Goal: Transaction & Acquisition: Book appointment/travel/reservation

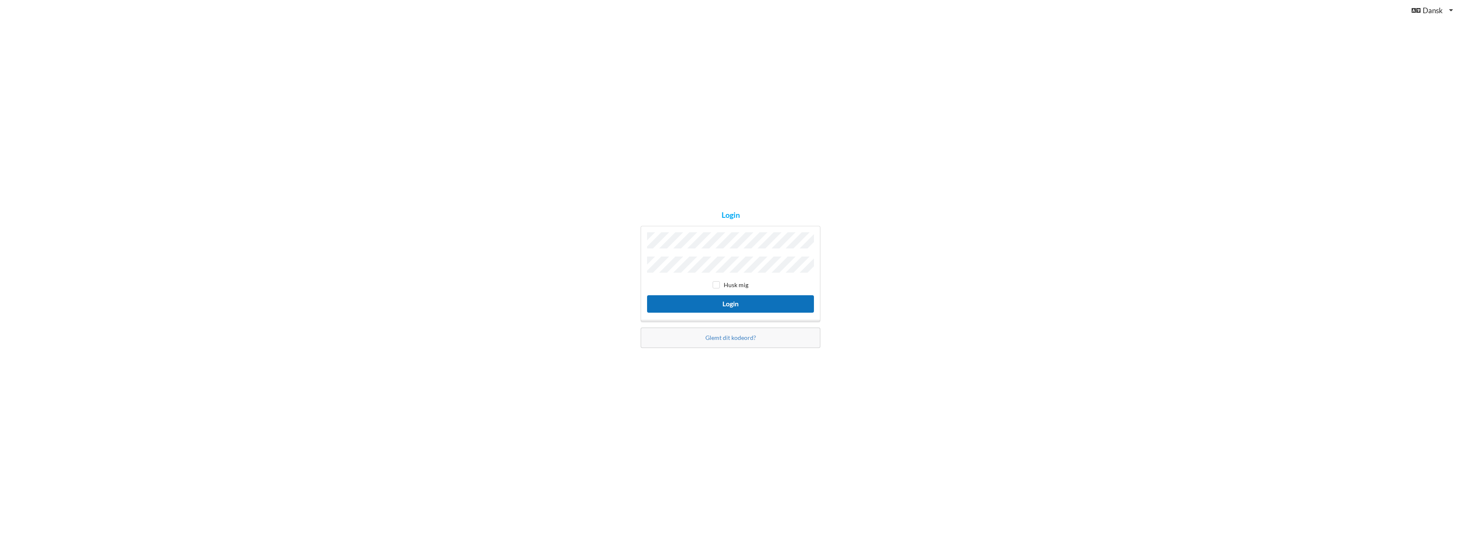
click at [745, 305] on button "Login" at bounding box center [730, 303] width 167 height 17
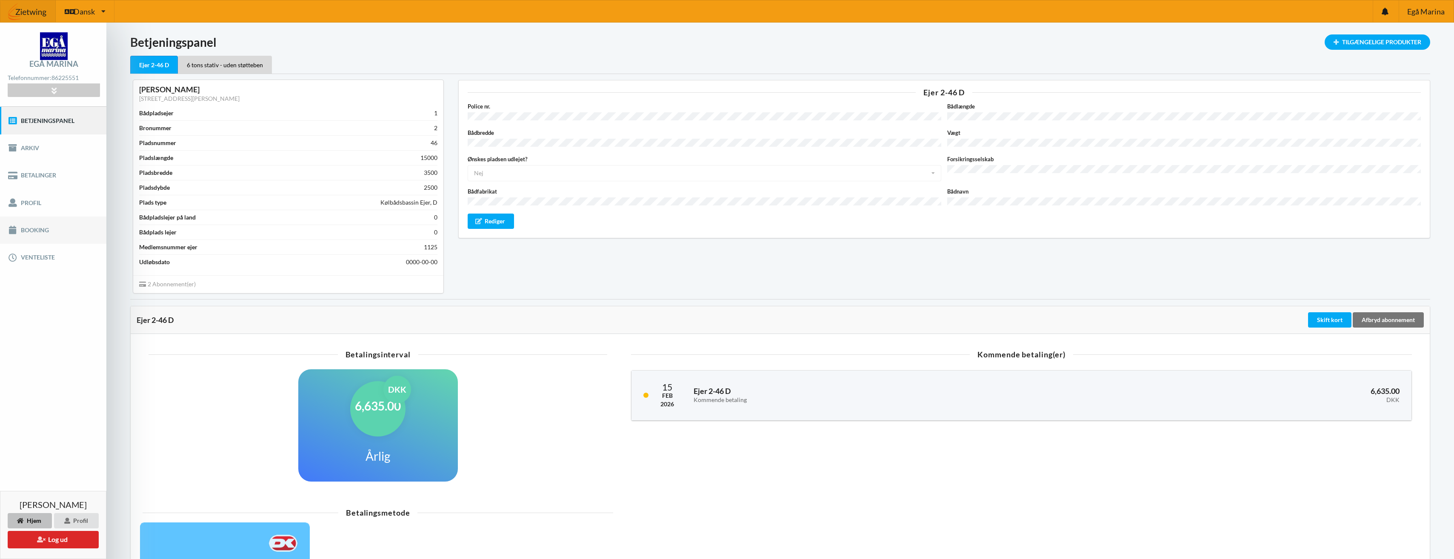
click at [33, 231] on link "Booking" at bounding box center [53, 230] width 106 height 27
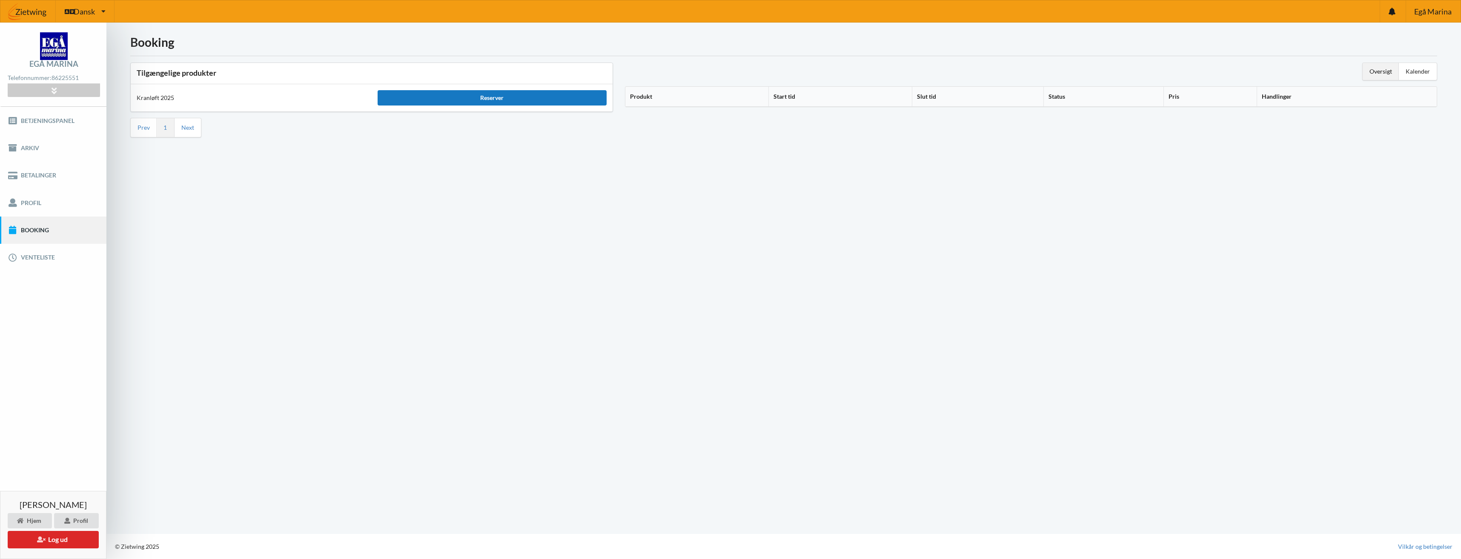
click at [544, 98] on div "Reserver" at bounding box center [491, 97] width 229 height 15
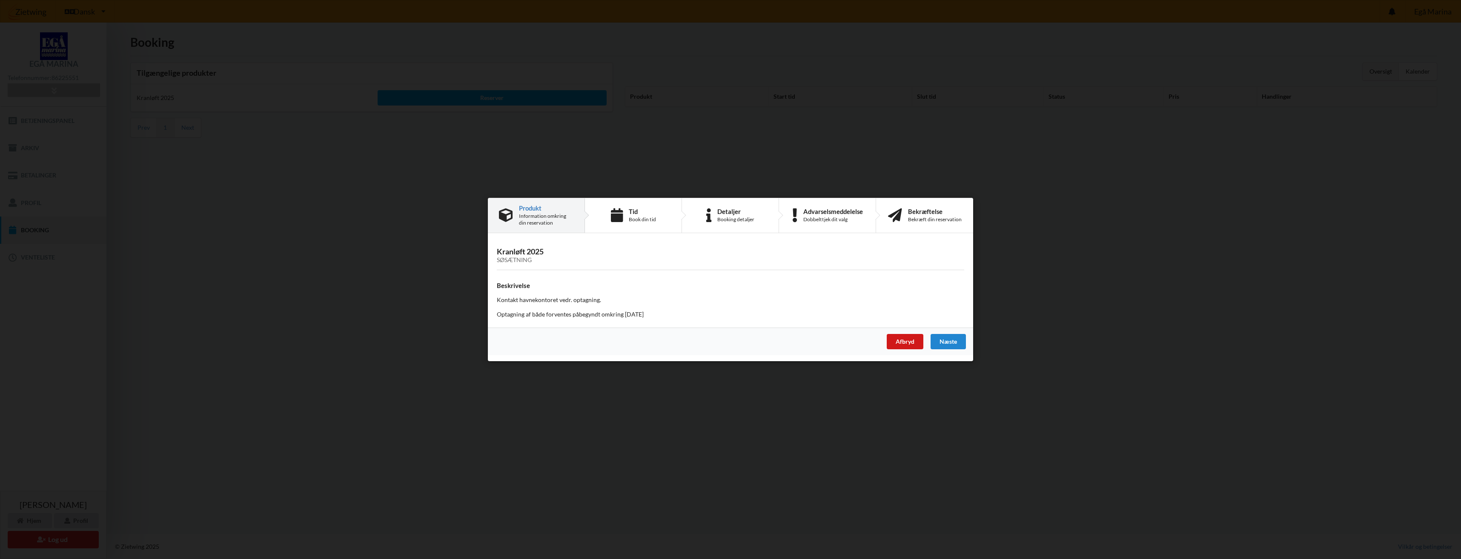
click at [892, 341] on div "Afbryd" at bounding box center [904, 341] width 37 height 15
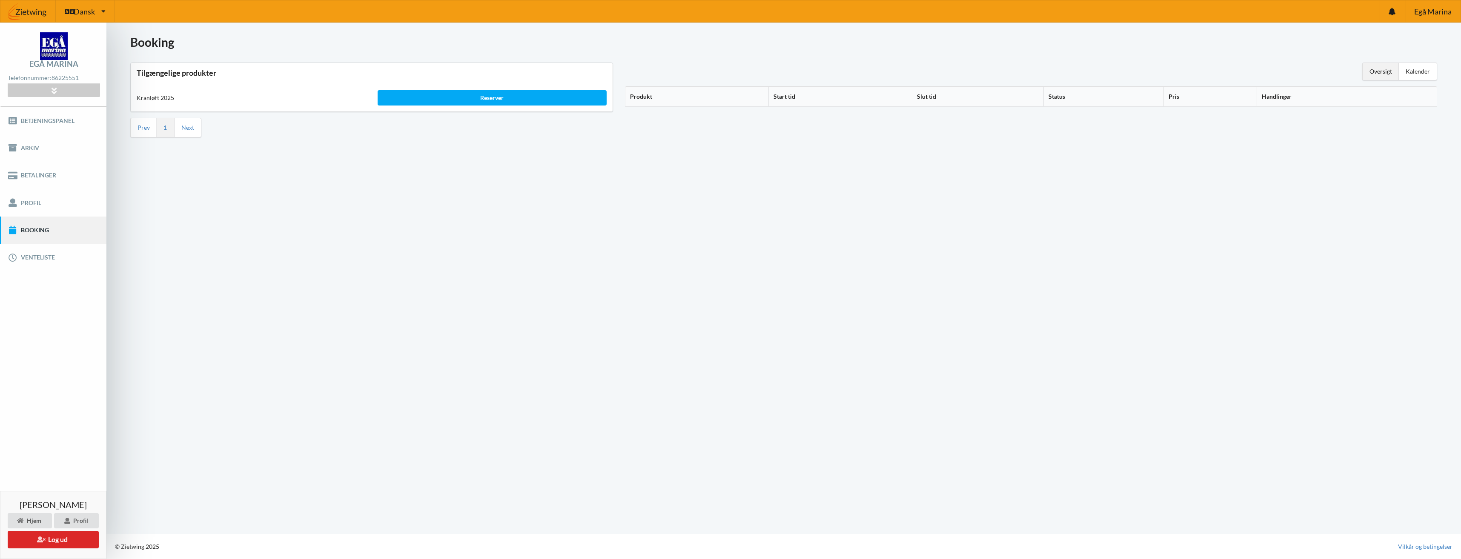
click at [52, 73] on div "Telefonnummer: [PHONE_NUMBER]" at bounding box center [54, 77] width 92 height 11
click at [53, 89] on icon at bounding box center [54, 90] width 10 height 7
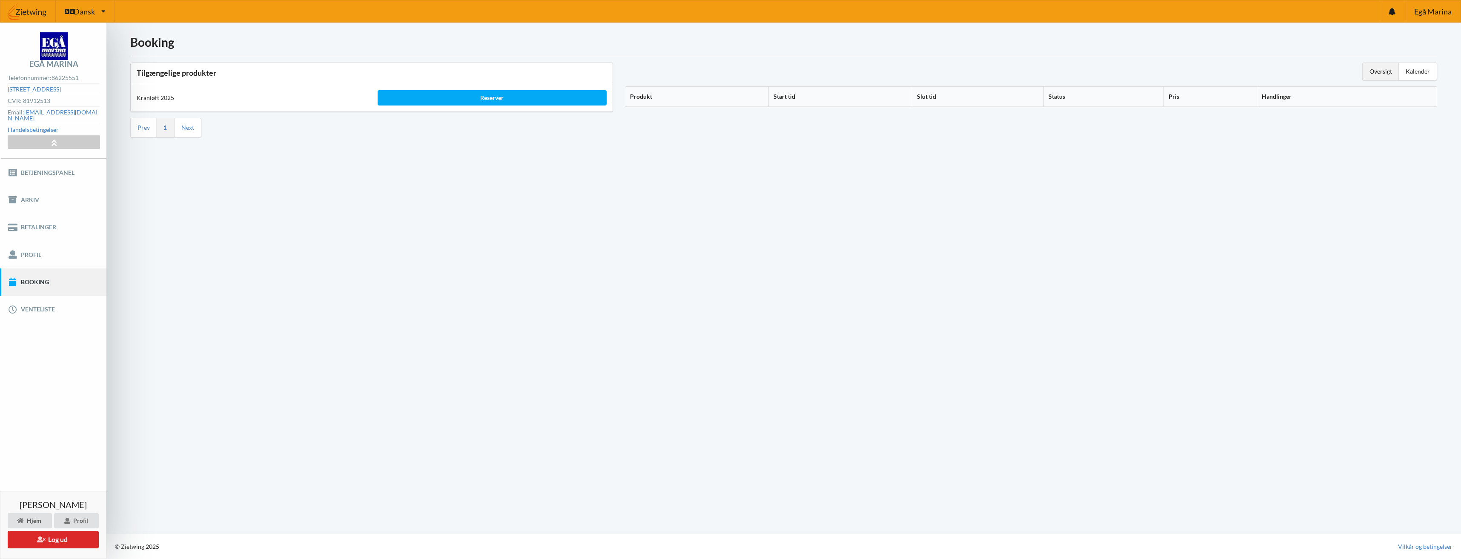
click at [1379, 74] on div "Oversigt" at bounding box center [1380, 71] width 36 height 17
drag, startPoint x: 1378, startPoint y: 71, endPoint x: 1385, endPoint y: 71, distance: 6.4
click at [1380, 71] on div "Oversigt" at bounding box center [1380, 71] width 36 height 17
click at [1419, 71] on div "Kalender" at bounding box center [1417, 71] width 38 height 17
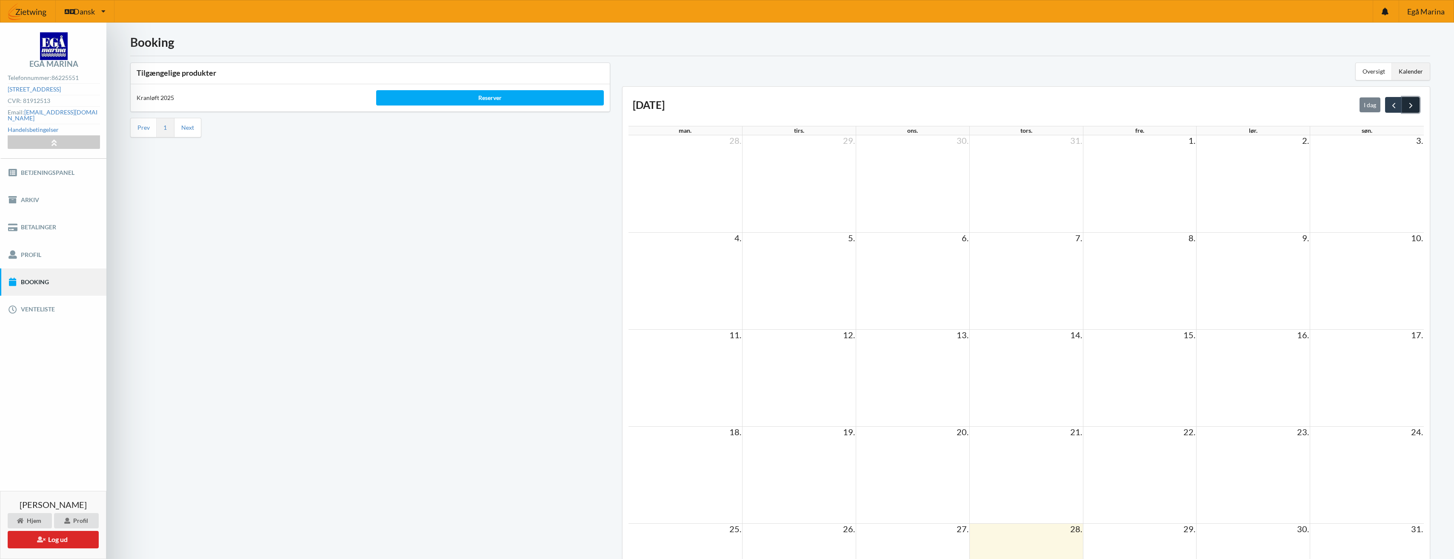
click at [1411, 105] on span "next" at bounding box center [1411, 105] width 9 height 9
click at [490, 97] on div "Reserver" at bounding box center [490, 97] width 228 height 15
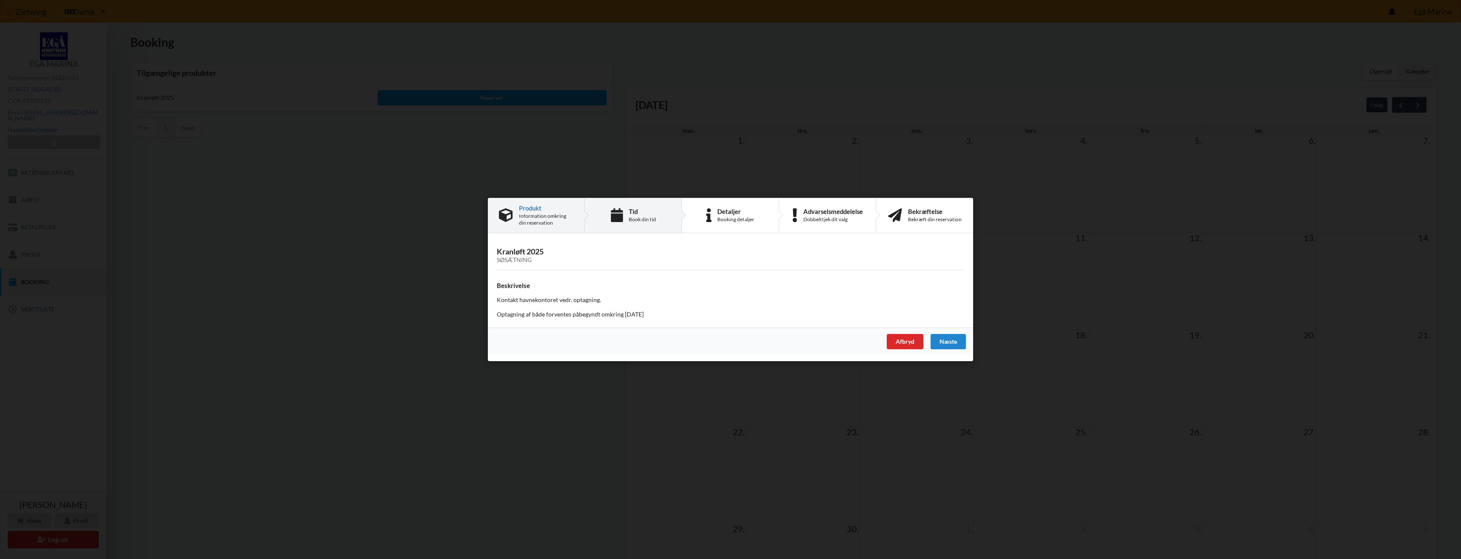
click at [619, 227] on div "Tid Book din tid" at bounding box center [633, 215] width 97 height 34
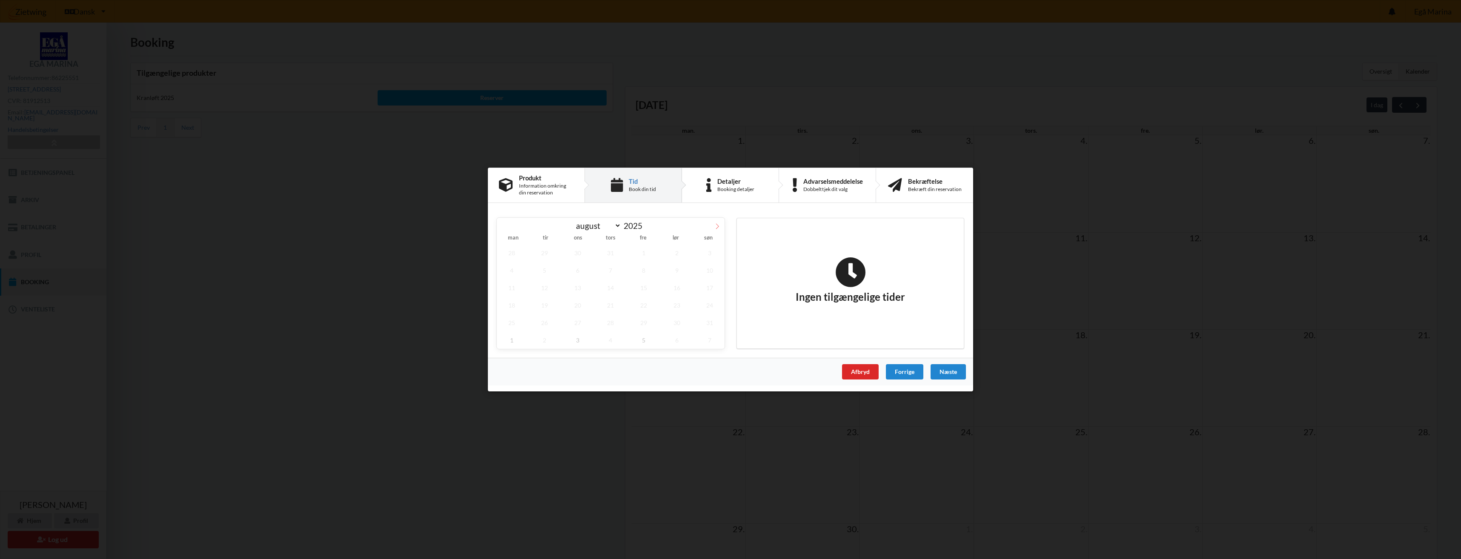
click at [718, 227] on icon at bounding box center [717, 226] width 6 height 6
select select "8"
click at [643, 310] on span "26" at bounding box center [644, 305] width 30 height 17
click at [643, 272] on span "12" at bounding box center [644, 270] width 30 height 17
click at [509, 310] on span "22" at bounding box center [512, 305] width 30 height 17
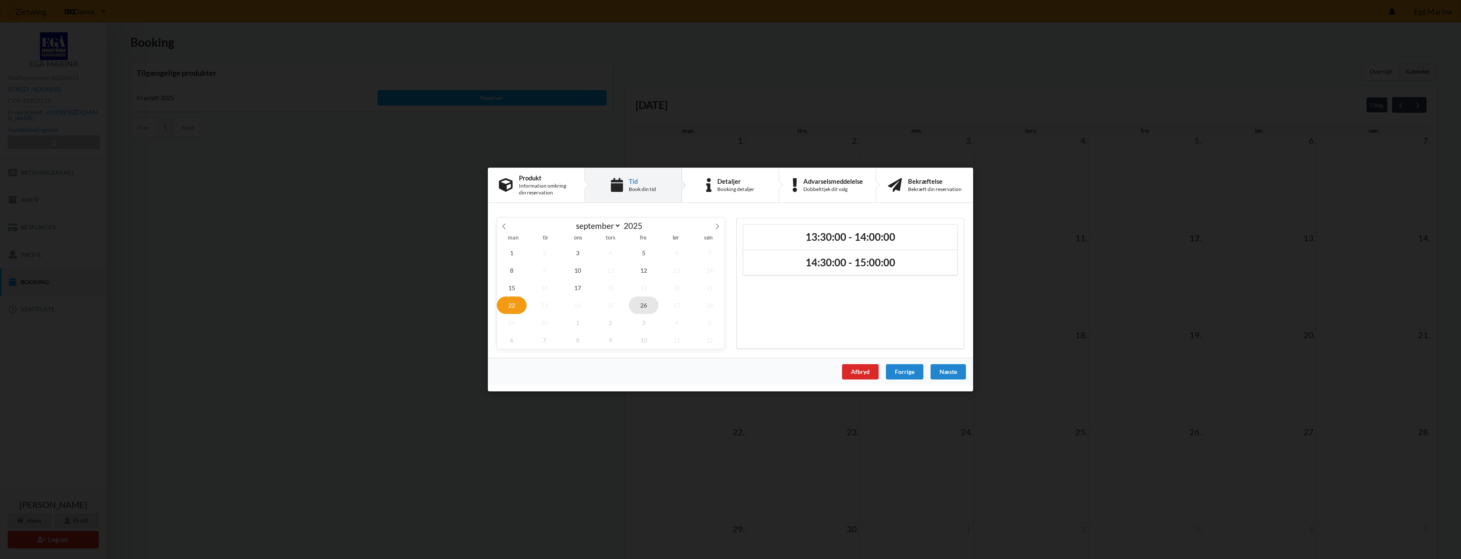
click at [644, 307] on span "26" at bounding box center [644, 305] width 30 height 17
click at [865, 239] on h2 "14:00:00 - 14:30:00" at bounding box center [850, 237] width 202 height 13
click at [947, 369] on div "Næste" at bounding box center [947, 371] width 35 height 15
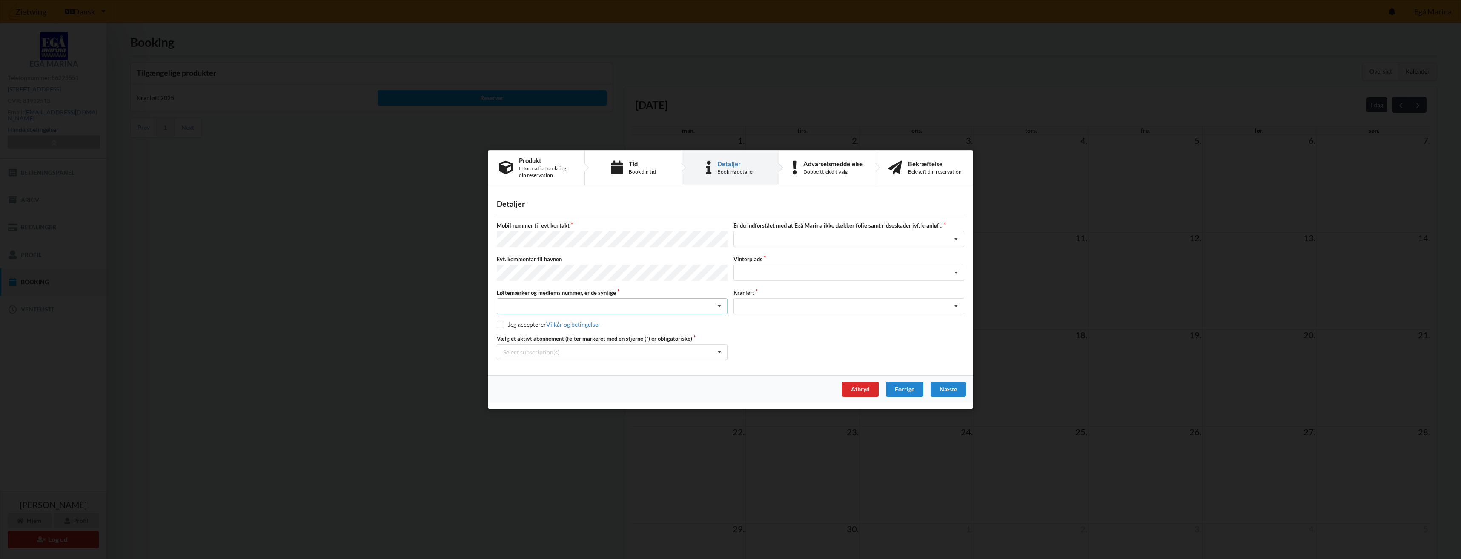
click at [721, 308] on icon at bounding box center [719, 307] width 13 height 16
click at [614, 335] on div "Ja, mine mærker er synlige og intakte" at bounding box center [612, 338] width 230 height 16
click at [500, 325] on input "checkbox" at bounding box center [500, 324] width 7 height 7
checkbox input "true"
click at [721, 352] on icon at bounding box center [719, 353] width 13 height 16
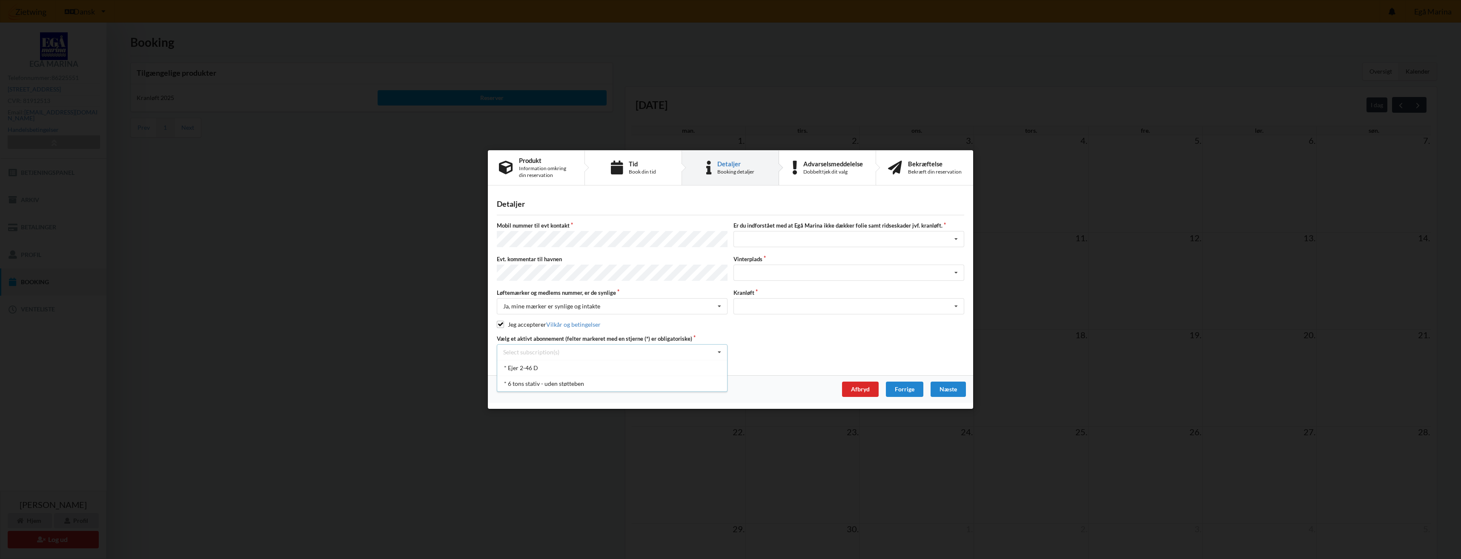
drag, startPoint x: 540, startPoint y: 383, endPoint x: 556, endPoint y: 382, distance: 15.8
click at [541, 383] on div "* 6 tons stativ - uden støtteben" at bounding box center [612, 384] width 230 height 16
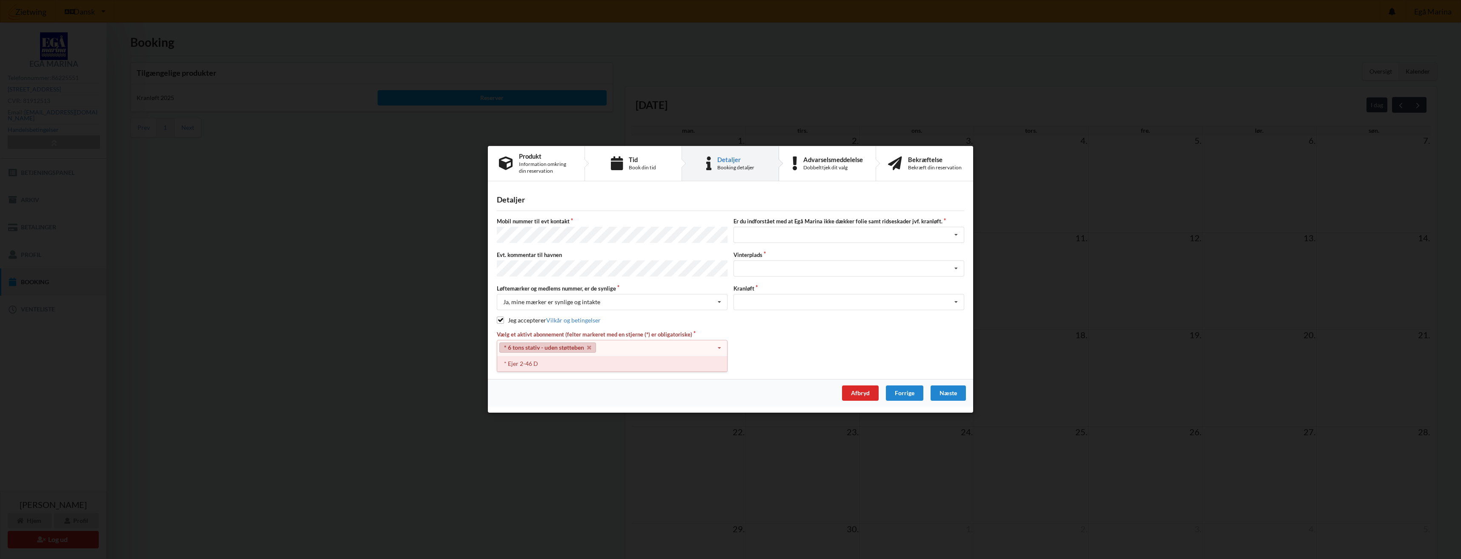
click at [524, 363] on div "* Ejer 2-46 D" at bounding box center [612, 364] width 230 height 16
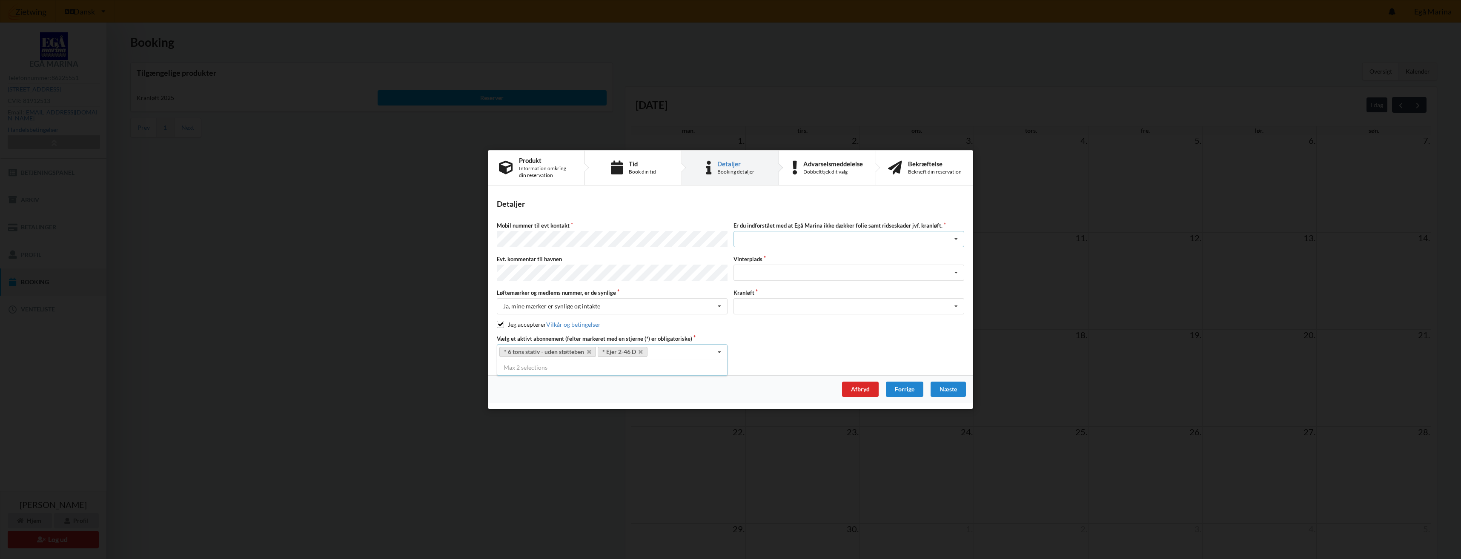
click at [956, 244] on icon at bounding box center [955, 240] width 13 height 16
click at [883, 274] on div "Jeg tager selv ansvaret for folie samt ridseskader ved kranløft" at bounding box center [849, 271] width 230 height 16
click at [954, 274] on icon at bounding box center [955, 273] width 13 height 16
click at [1052, 306] on div "Handelsbetingelser Ved at benytte dig af Virksomhedens juridiske navn services …" at bounding box center [730, 279] width 1461 height 559
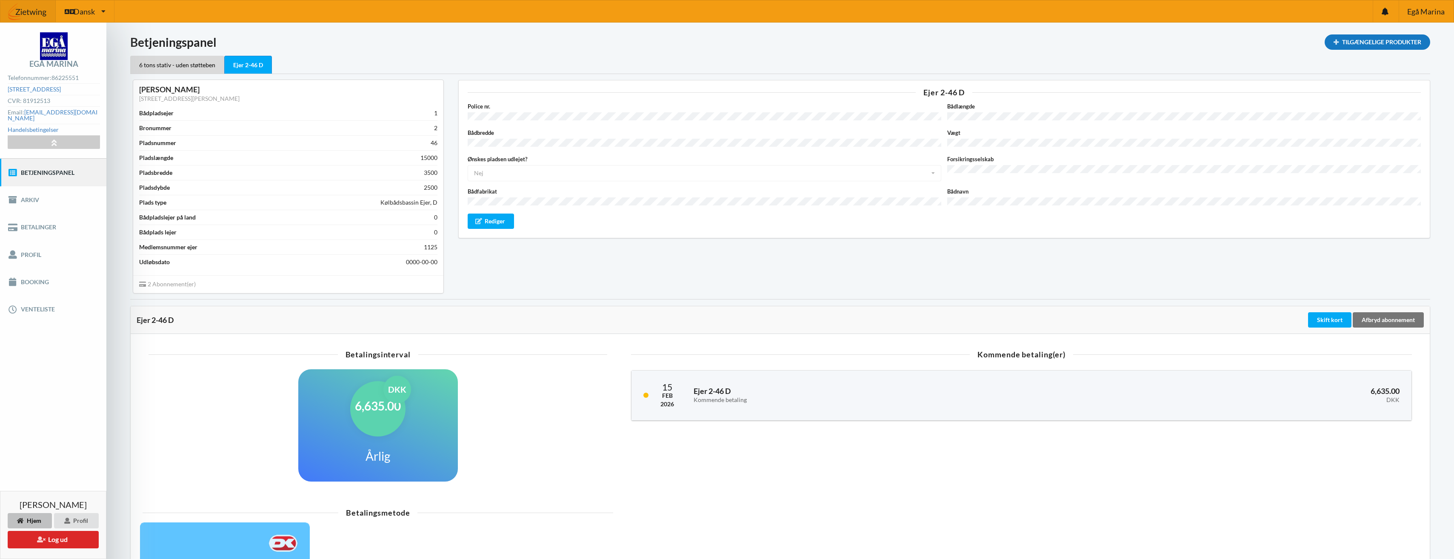
drag, startPoint x: 1401, startPoint y: 44, endPoint x: 1381, endPoint y: 41, distance: 21.1
click at [1401, 44] on div "Tilgængelige Produkter" at bounding box center [1378, 41] width 106 height 15
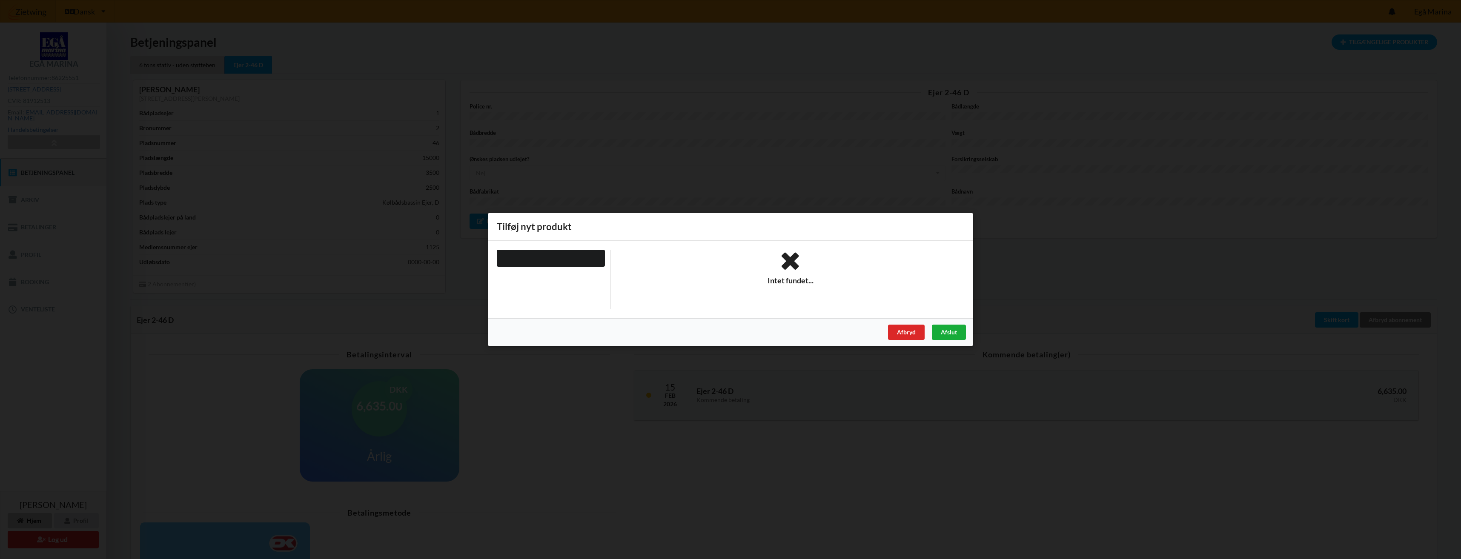
drag, startPoint x: 942, startPoint y: 332, endPoint x: 935, endPoint y: 328, distance: 7.2
click at [942, 332] on div "Afslut" at bounding box center [949, 332] width 34 height 15
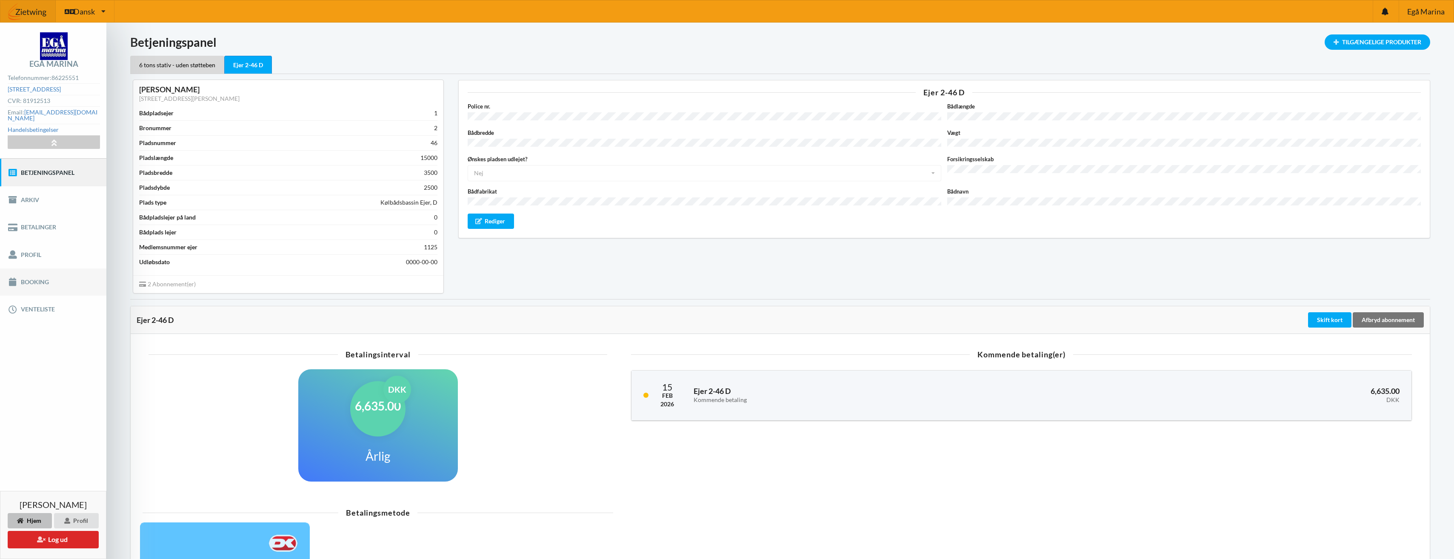
click at [34, 277] on link "Booking" at bounding box center [53, 282] width 106 height 27
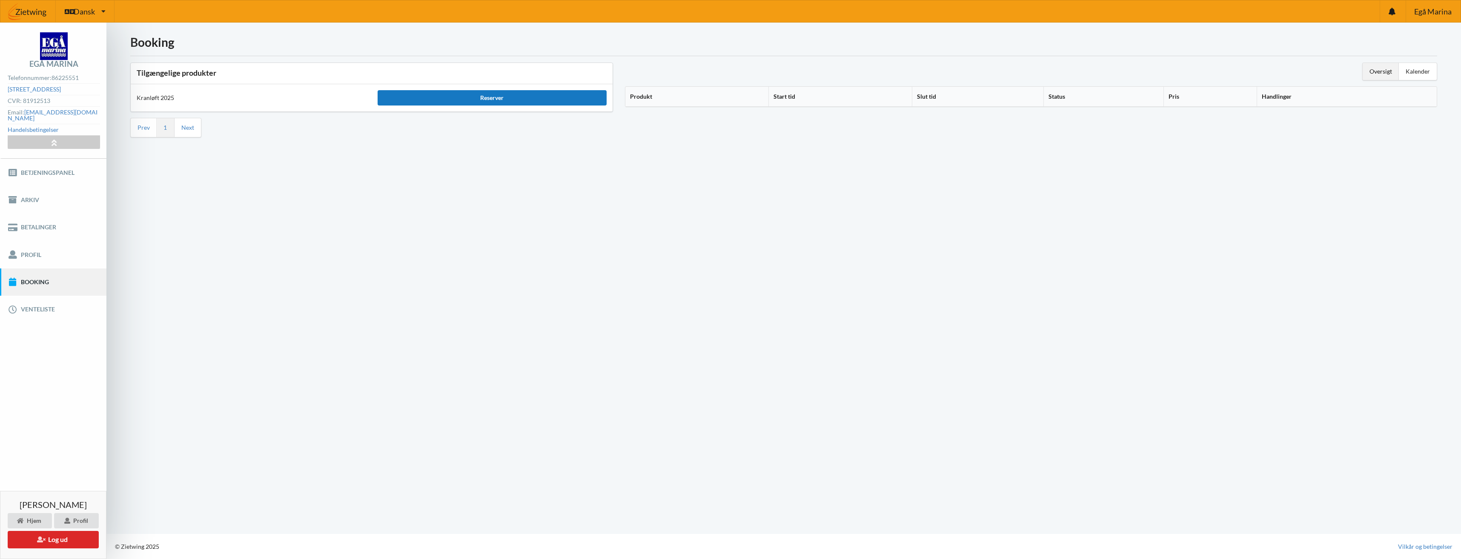
click at [480, 97] on div "Reserver" at bounding box center [491, 97] width 229 height 15
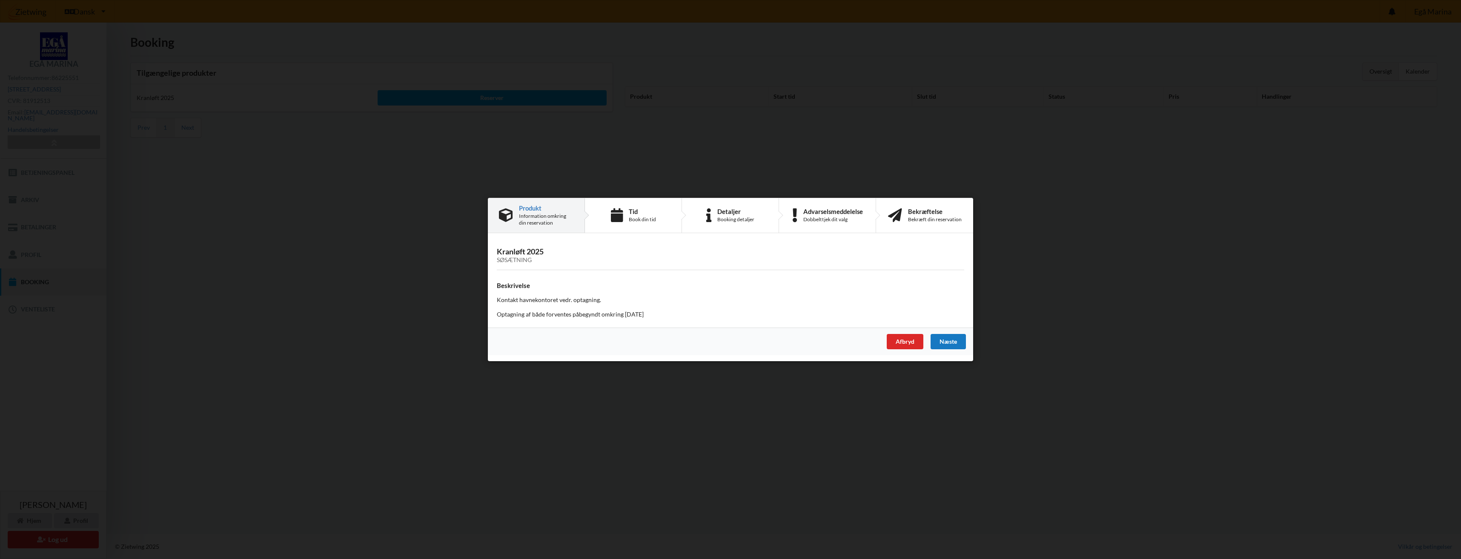
click at [944, 343] on div "Næste" at bounding box center [947, 341] width 35 height 15
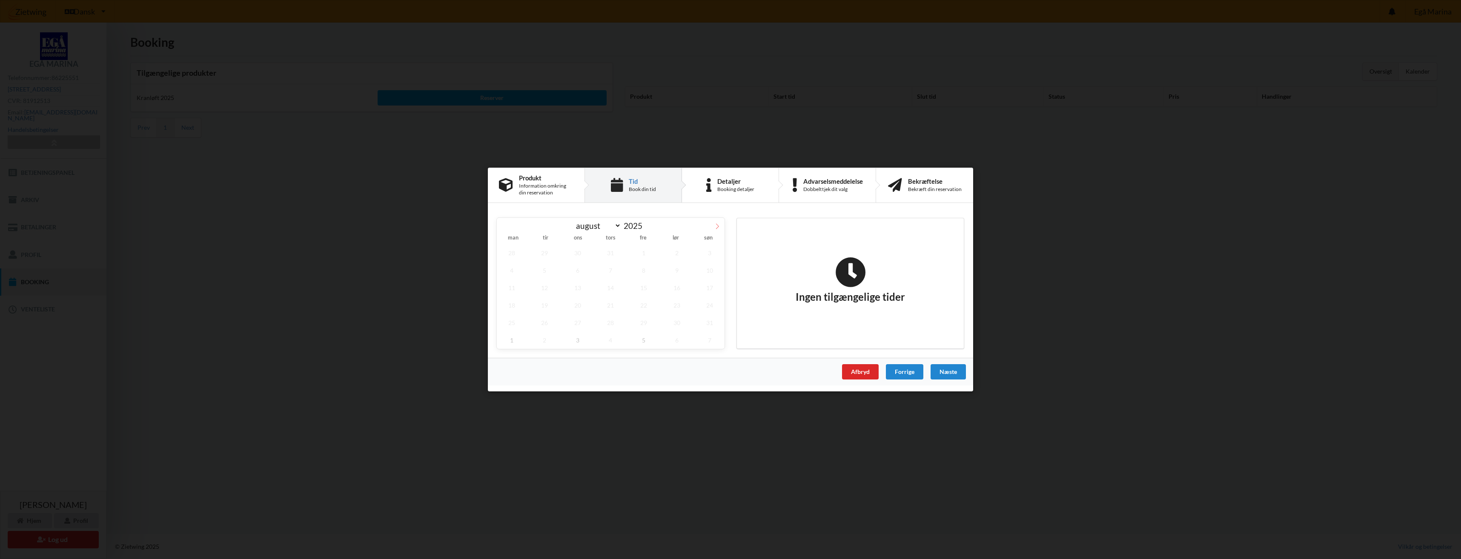
drag, startPoint x: 717, startPoint y: 225, endPoint x: 714, endPoint y: 228, distance: 4.5
click at [717, 225] on icon at bounding box center [717, 226] width 6 height 6
select select "8"
click at [641, 308] on span "26" at bounding box center [644, 305] width 30 height 17
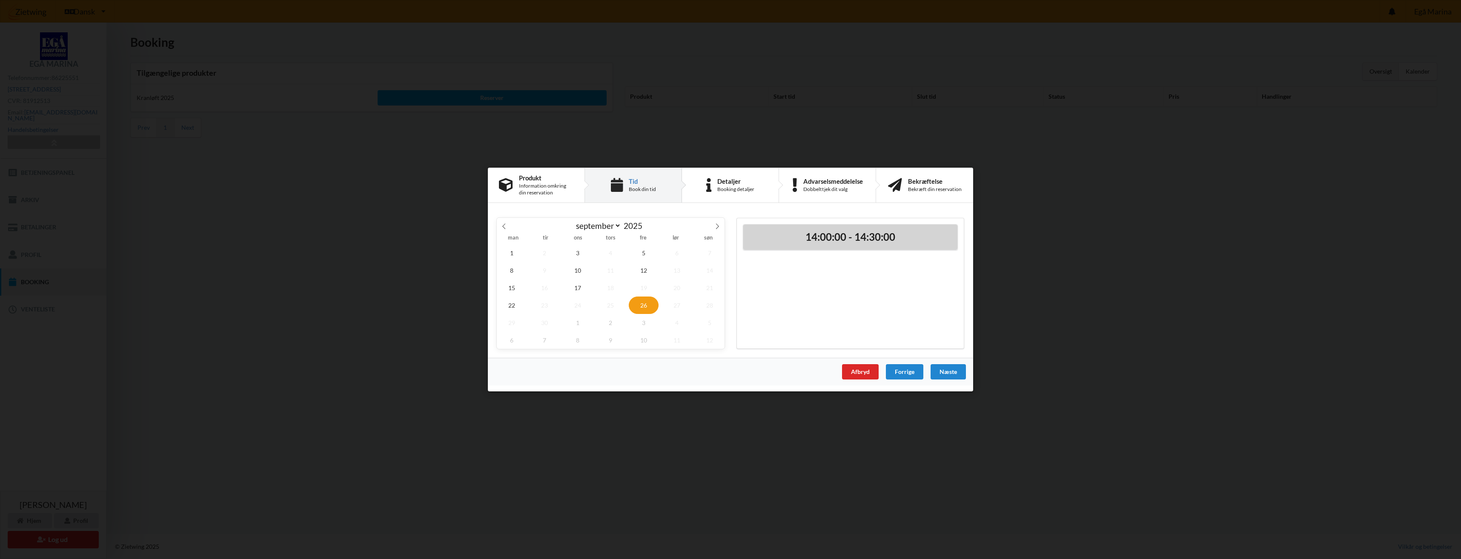
click at [865, 241] on h2 "14:00:00 - 14:30:00" at bounding box center [850, 237] width 202 height 13
click at [952, 372] on div "Næste" at bounding box center [947, 371] width 35 height 15
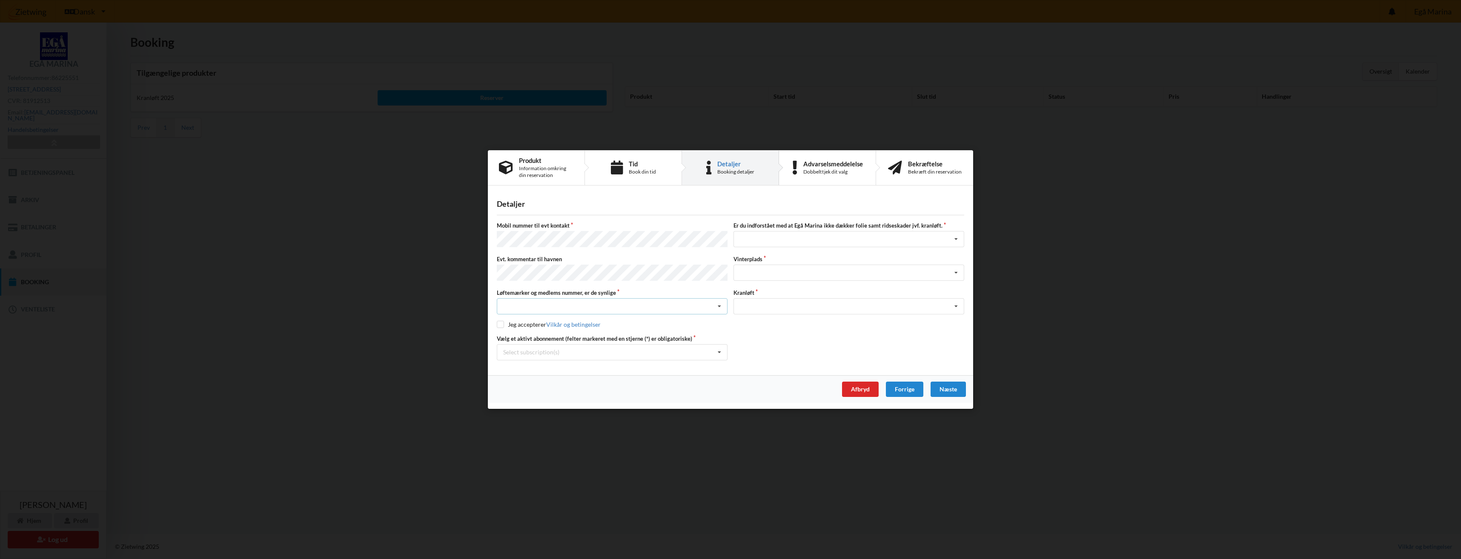
click at [539, 303] on div "Nej, jeg kontakter havnekontoret inden løftet Ja, mine mærker er synlige og int…" at bounding box center [612, 306] width 231 height 16
click at [580, 339] on div "Ja, mine mærker er synlige og intakte" at bounding box center [612, 338] width 230 height 16
click at [498, 324] on input "checkbox" at bounding box center [500, 324] width 7 height 7
checkbox input "true"
click at [958, 242] on icon at bounding box center [955, 240] width 13 height 16
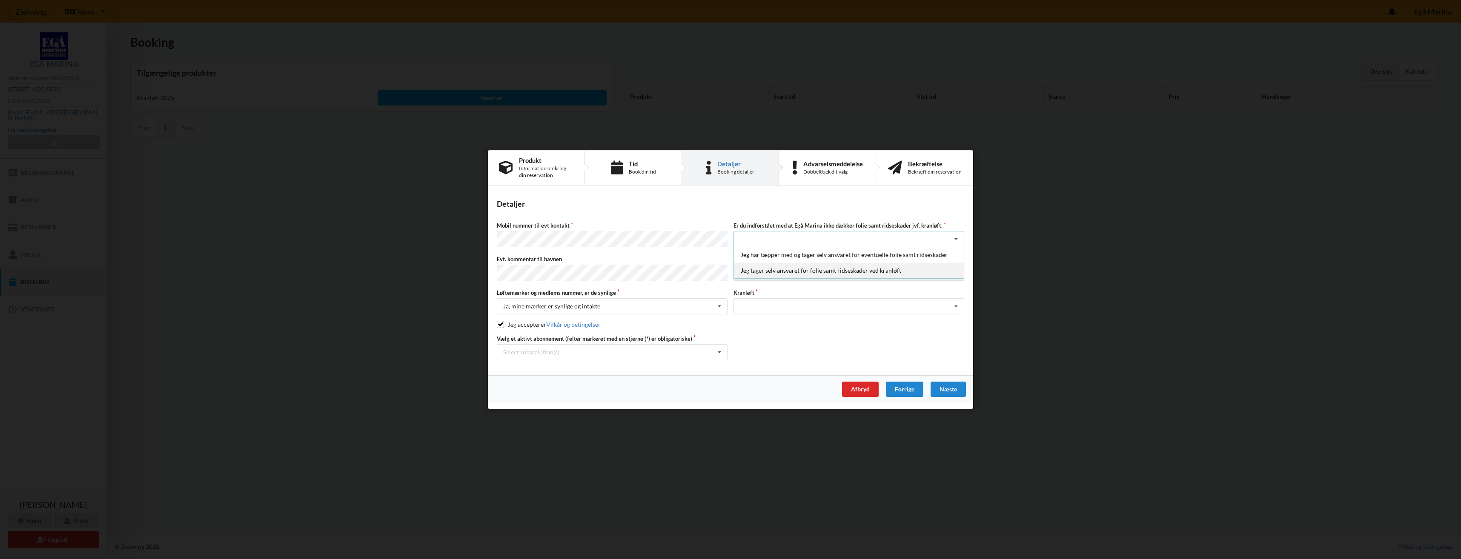
click at [815, 272] on div "Jeg tager selv ansvaret for folie samt ridseskader ved kranløft" at bounding box center [849, 271] width 230 height 16
click at [956, 305] on icon at bounding box center [955, 307] width 13 height 16
click at [764, 321] on div "Optagning" at bounding box center [849, 322] width 230 height 16
click at [483, 274] on div "Handelsbetingelser Ved at benytte dig af Virksomhedens juridiske navn services …" at bounding box center [730, 279] width 1461 height 559
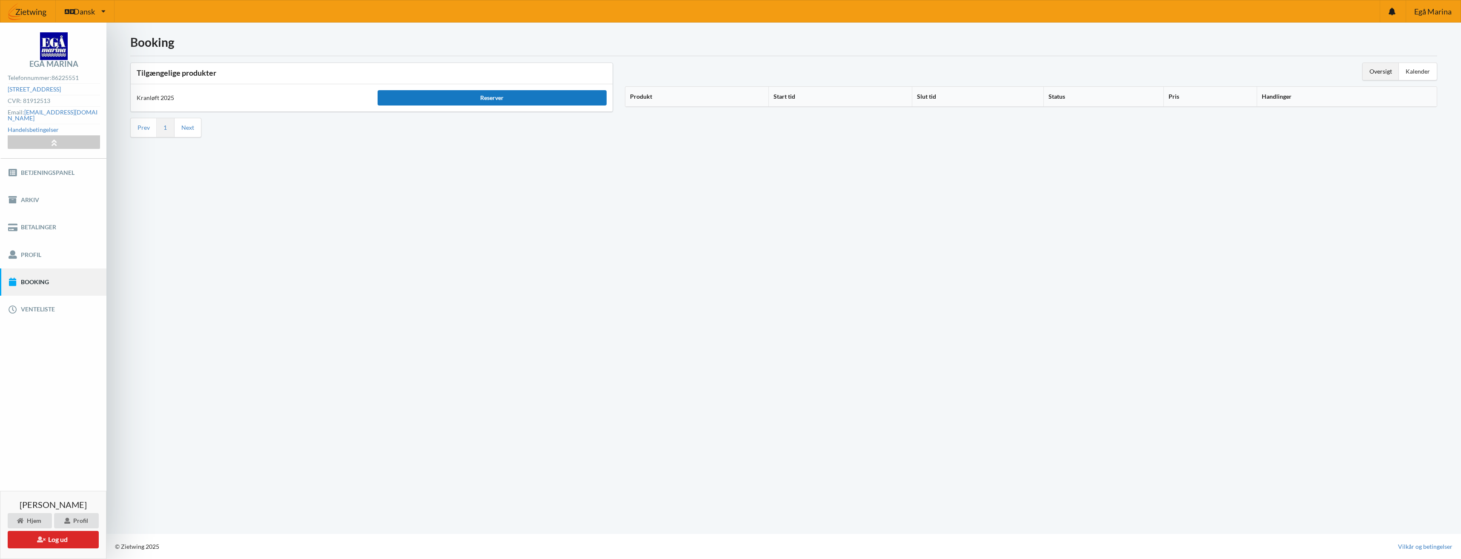
click at [480, 98] on div "Reserver" at bounding box center [491, 97] width 229 height 15
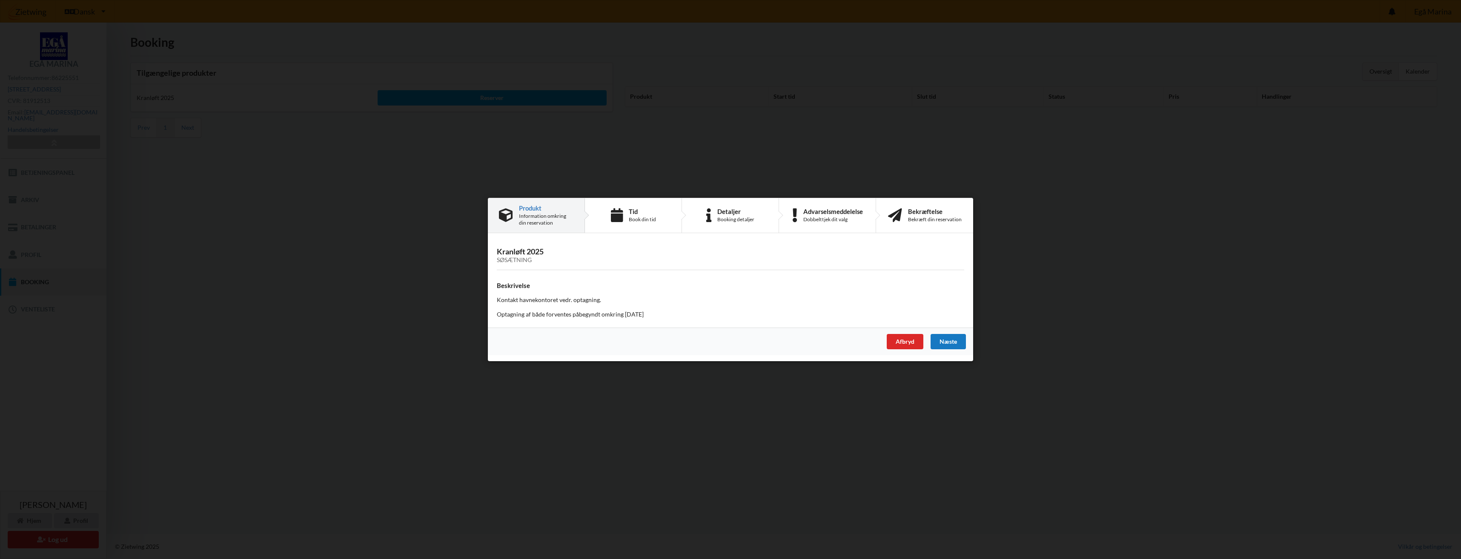
click at [950, 343] on div "Næste" at bounding box center [947, 341] width 35 height 15
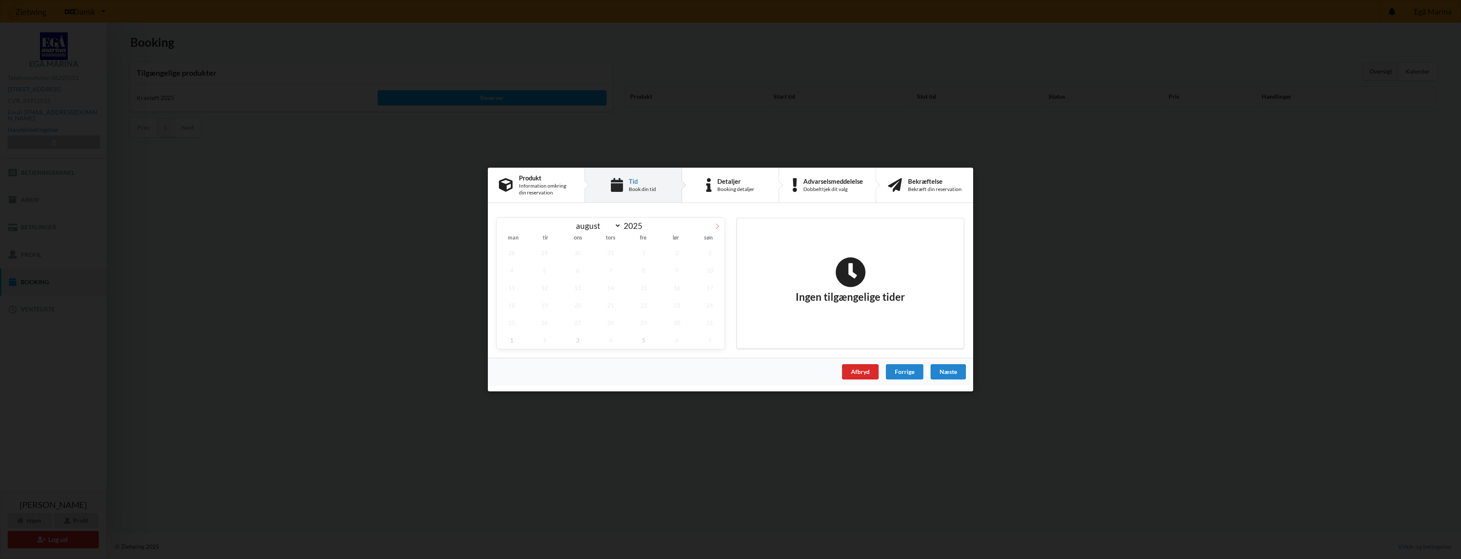
click at [715, 225] on icon at bounding box center [717, 226] width 6 height 6
select select "8"
click at [641, 303] on span "26" at bounding box center [644, 305] width 30 height 17
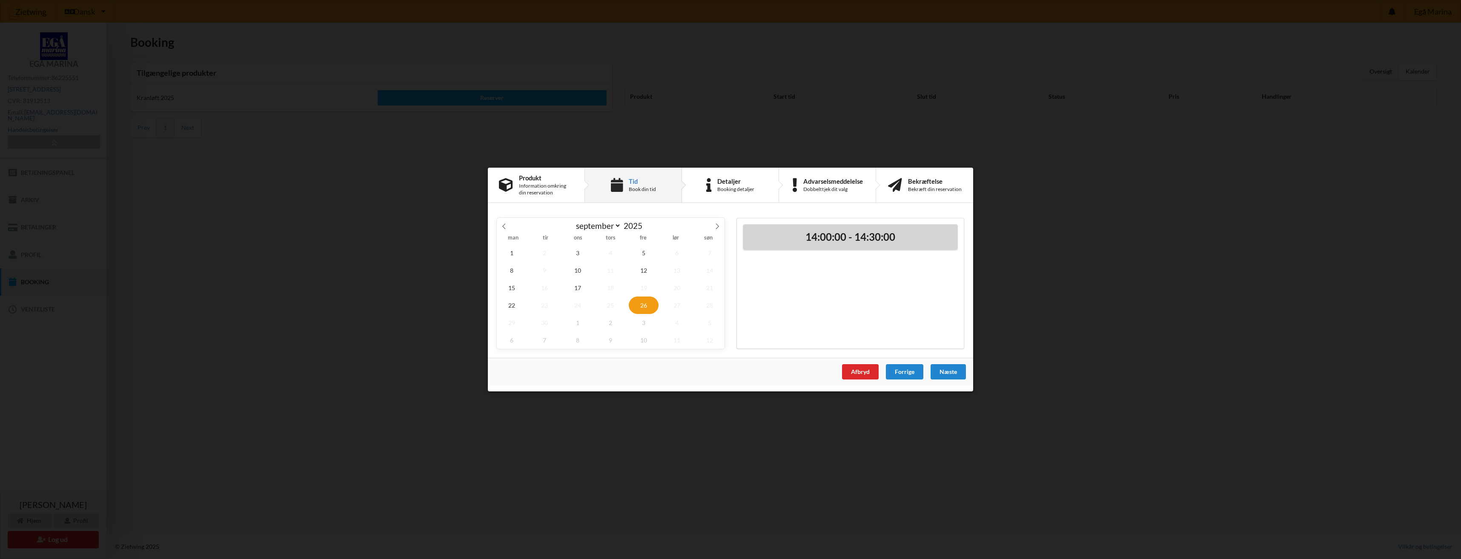
click at [863, 242] on h2 "14:00:00 - 14:30:00" at bounding box center [850, 237] width 202 height 13
click at [941, 371] on div "Næste" at bounding box center [947, 371] width 35 height 15
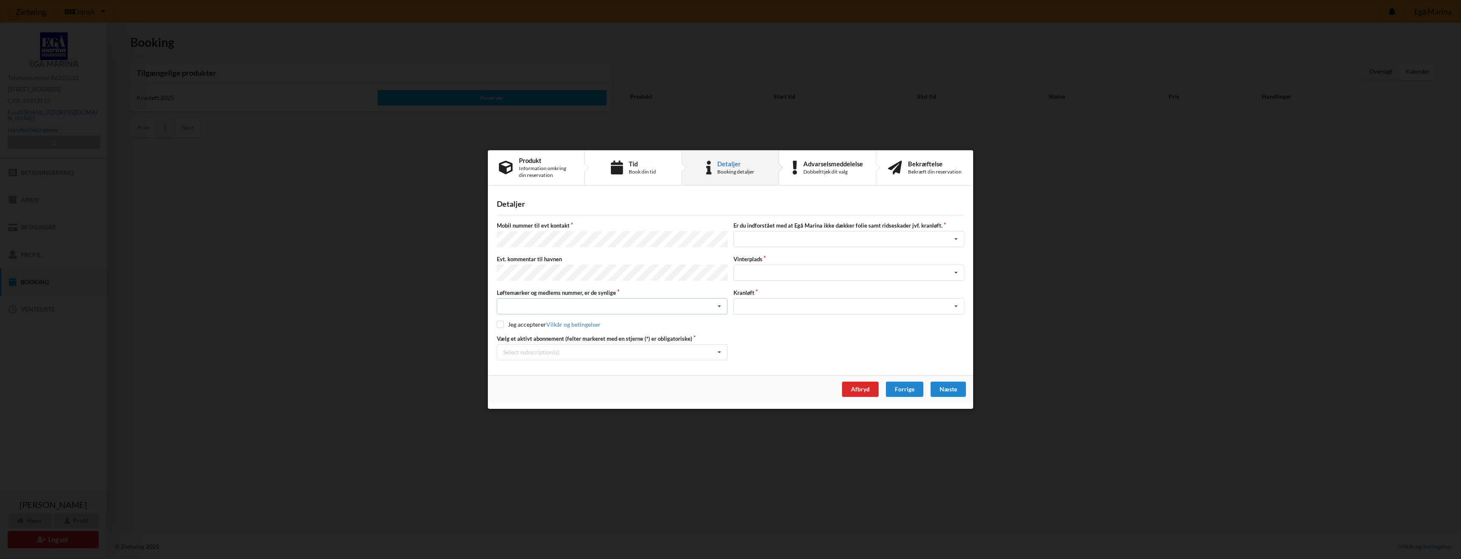
click at [721, 306] on icon at bounding box center [719, 307] width 13 height 16
click at [570, 336] on div "Ja, mine mærker er synlige og intakte" at bounding box center [612, 338] width 230 height 16
click at [499, 325] on input "checkbox" at bounding box center [500, 324] width 7 height 7
checkbox input "true"
click at [718, 351] on icon at bounding box center [719, 353] width 13 height 16
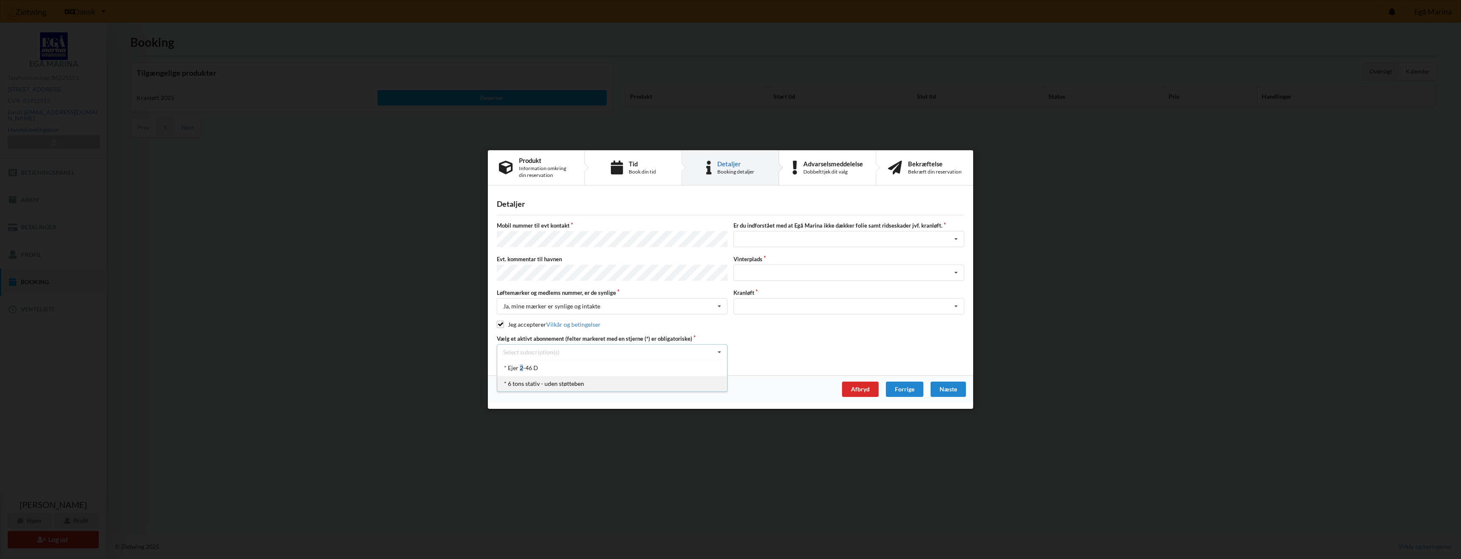
click at [521, 363] on div "* Ejer 2-46 D" at bounding box center [612, 368] width 230 height 16
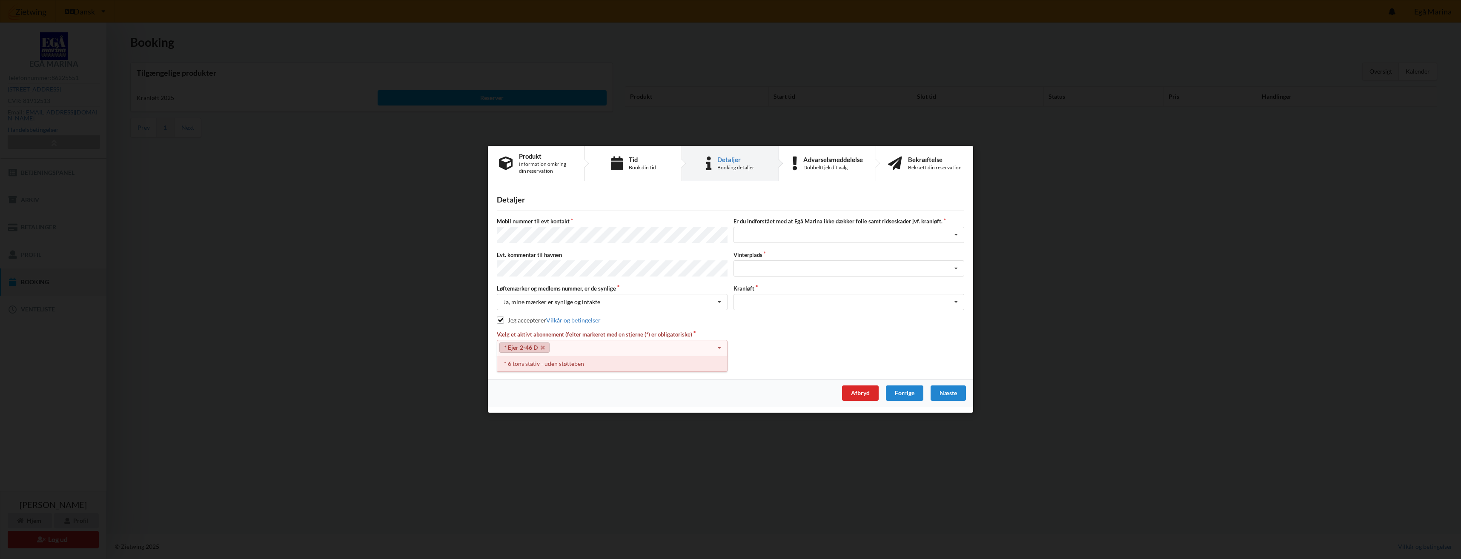
drag, startPoint x: 546, startPoint y: 360, endPoint x: 555, endPoint y: 356, distance: 10.9
click at [546, 360] on div "* 6 tons stativ - uden støtteben" at bounding box center [612, 364] width 230 height 16
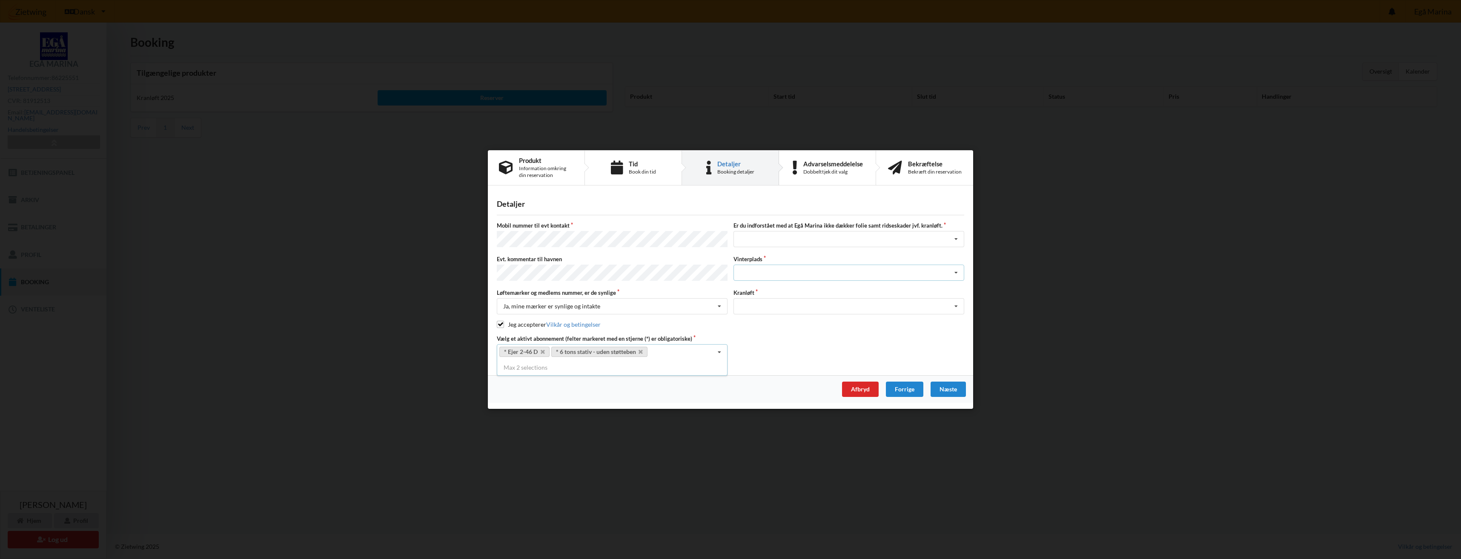
click at [955, 273] on icon at bounding box center [955, 273] width 13 height 16
click at [778, 303] on div "Landplads nr. 2" at bounding box center [849, 304] width 230 height 16
click at [953, 243] on icon at bounding box center [955, 240] width 13 height 16
click at [813, 272] on div "Jeg tager selv ansvaret for folie samt ridseskader ved kranløft" at bounding box center [849, 271] width 230 height 16
click at [955, 306] on icon at bounding box center [955, 307] width 13 height 16
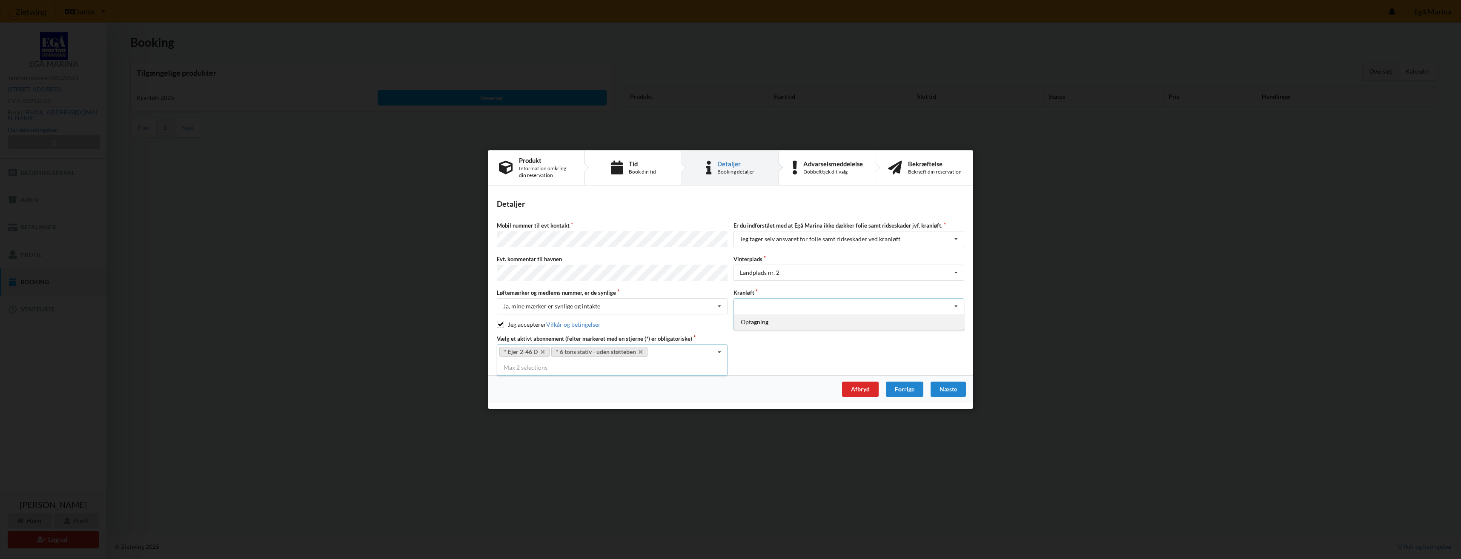
click at [757, 321] on div "Optagning" at bounding box center [849, 322] width 230 height 16
click at [941, 384] on div "Næste" at bounding box center [947, 389] width 35 height 15
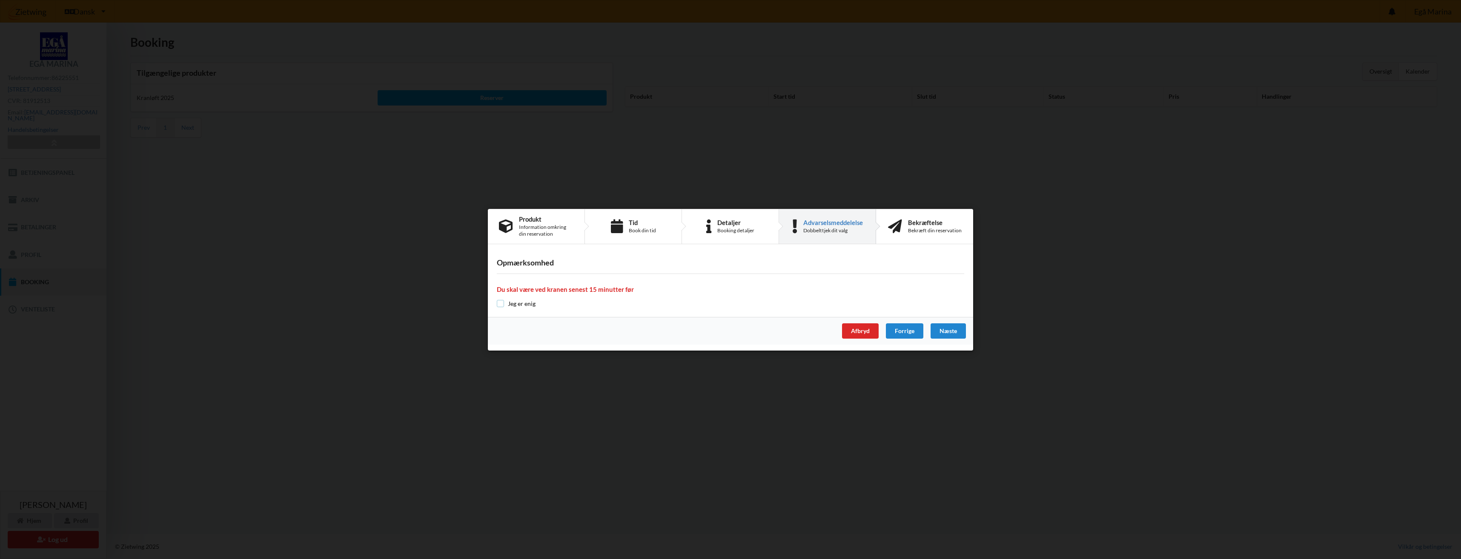
drag, startPoint x: 497, startPoint y: 302, endPoint x: 524, endPoint y: 302, distance: 27.2
click at [497, 302] on input "checkbox" at bounding box center [500, 303] width 7 height 7
checkbox input "true"
click at [951, 334] on div "Næste" at bounding box center [947, 330] width 35 height 15
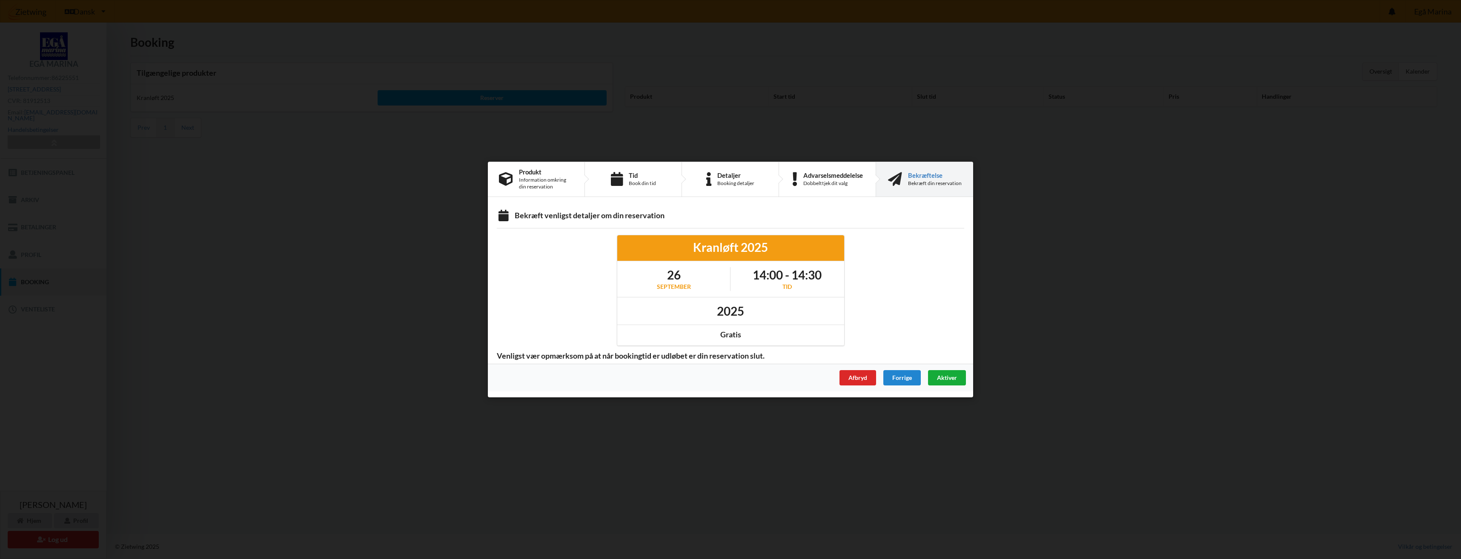
click at [946, 381] on div "Aktiver" at bounding box center [947, 377] width 38 height 15
